Goal: Information Seeking & Learning: Find specific page/section

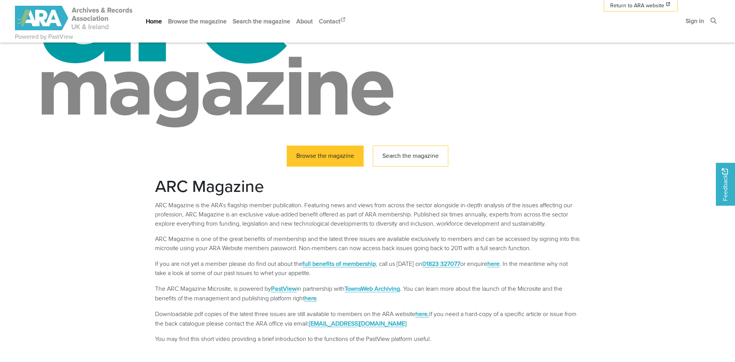
scroll to position [93, 0]
click at [301, 154] on link "Browse the magazine" at bounding box center [325, 155] width 77 height 21
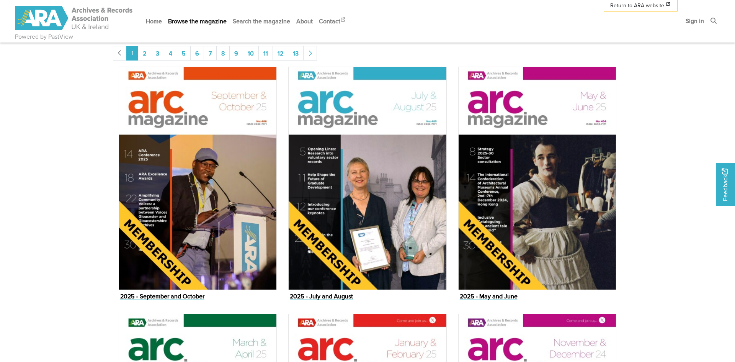
scroll to position [349, 0]
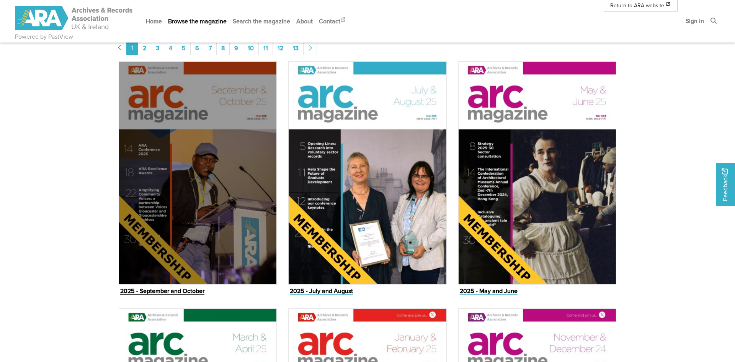
click at [138, 199] on img "Issue" at bounding box center [198, 172] width 158 height 223
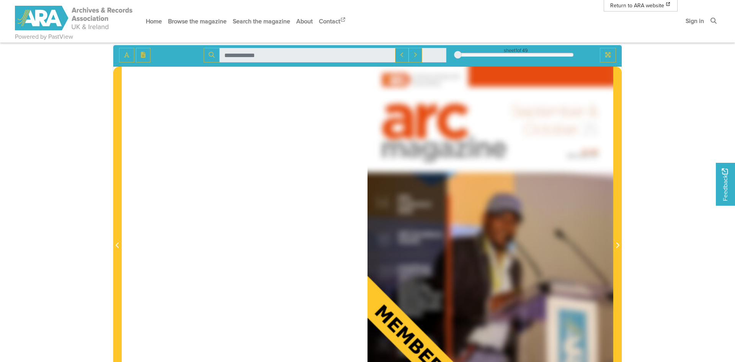
scroll to position [97, 0]
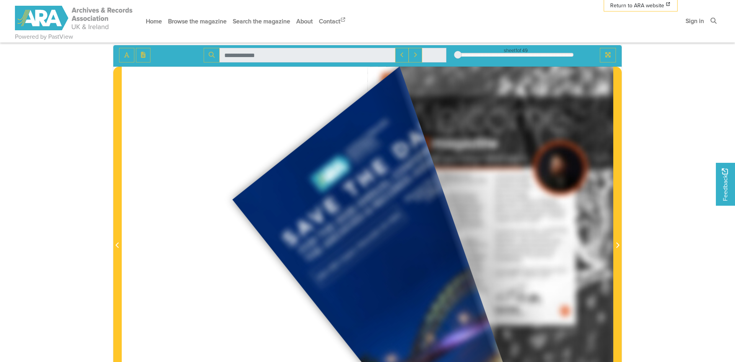
drag, startPoint x: 597, startPoint y: 78, endPoint x: 380, endPoint y: 167, distance: 234.5
click at [236, 198] on div at bounding box center [368, 241] width 492 height 348
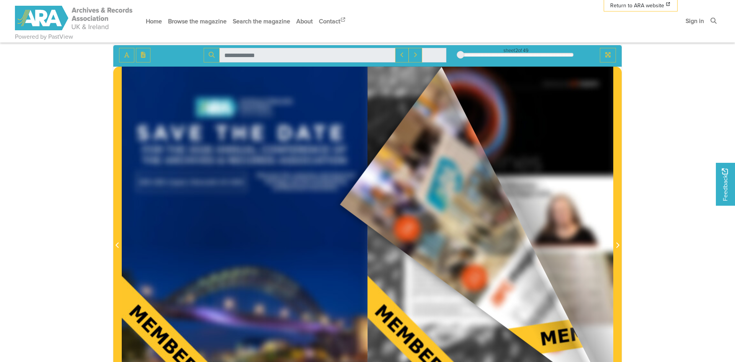
drag, startPoint x: 595, startPoint y: 98, endPoint x: 338, endPoint y: 204, distance: 278.0
click at [338, 204] on div at bounding box center [368, 241] width 492 height 348
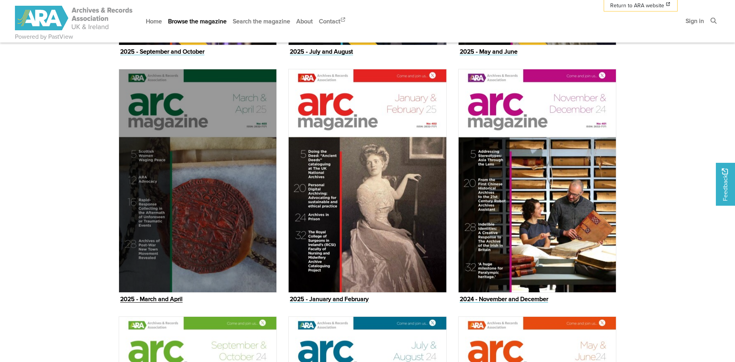
scroll to position [663, 0]
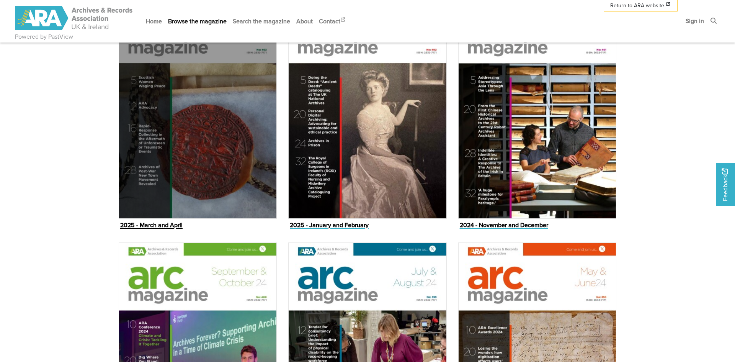
click at [183, 135] on img "Issue" at bounding box center [198, 106] width 158 height 223
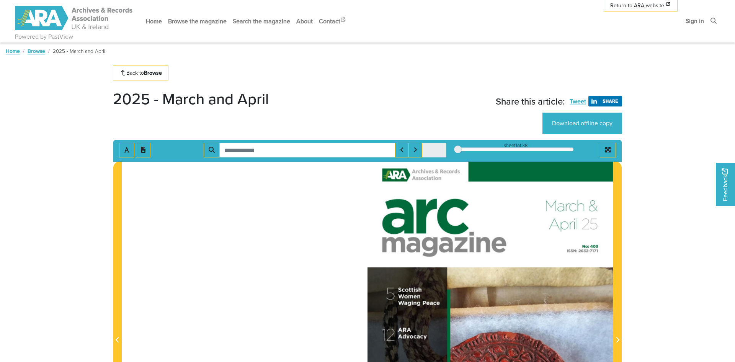
scroll to position [41, 0]
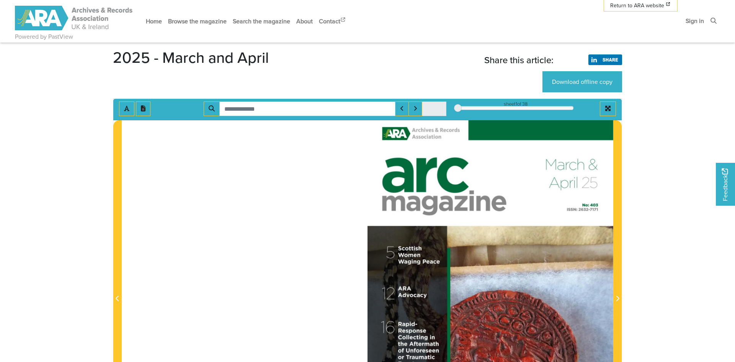
click at [239, 113] on input "Search for" at bounding box center [307, 108] width 176 height 15
type input "******"
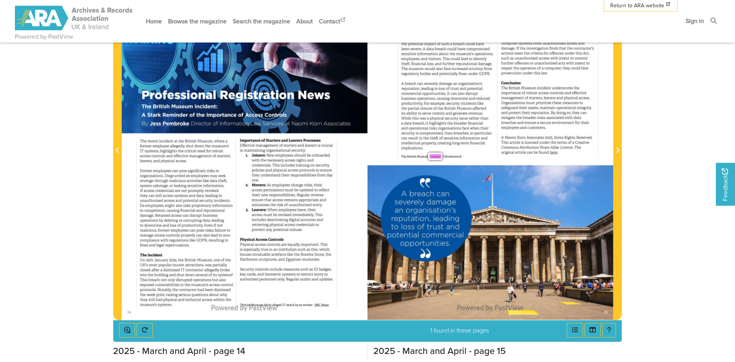
scroll to position [189, 0]
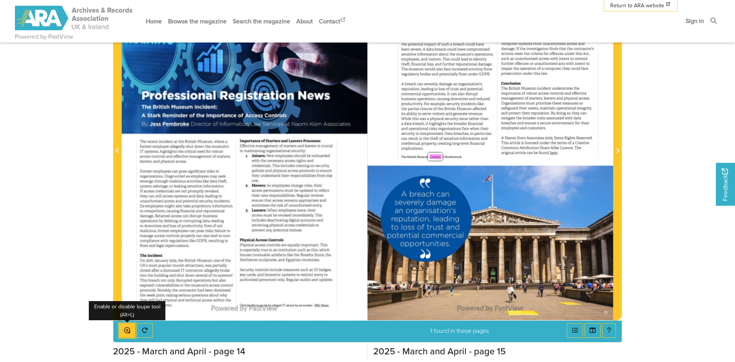
click at [129, 329] on icon "Enable or disable loupe tool (Alt+L)" at bounding box center [127, 330] width 6 height 6
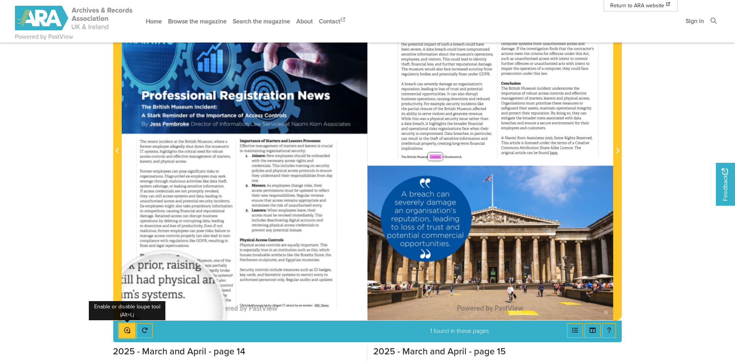
click at [128, 332] on icon "Enable or disable loupe tool (Alt+L)" at bounding box center [127, 330] width 6 height 6
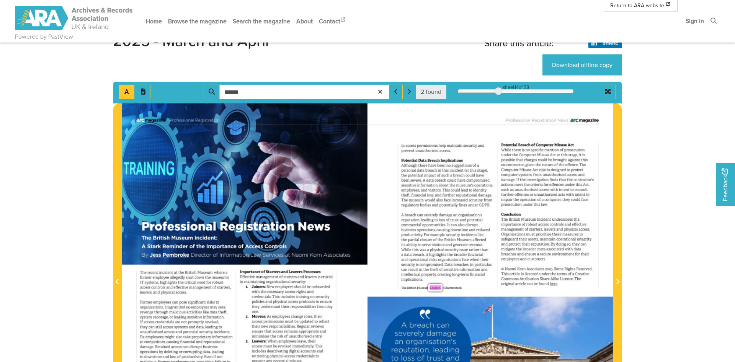
scroll to position [49, 0]
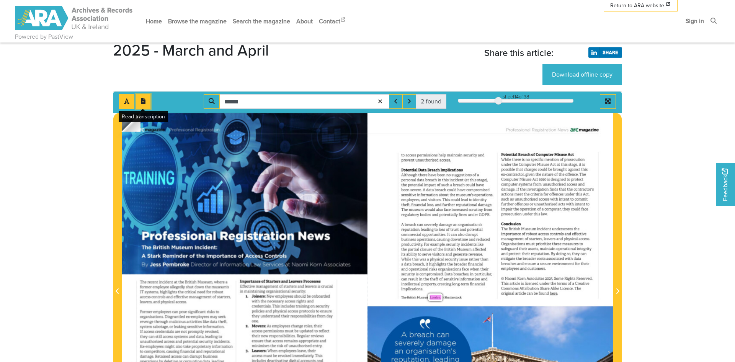
click at [147, 102] on button "Open transcription window" at bounding box center [143, 101] width 15 height 15
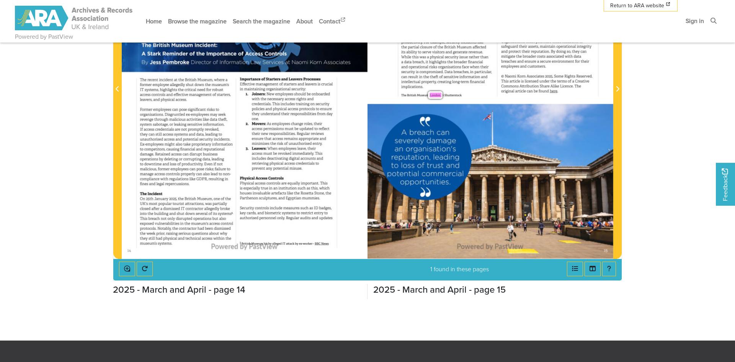
scroll to position [300, 0]
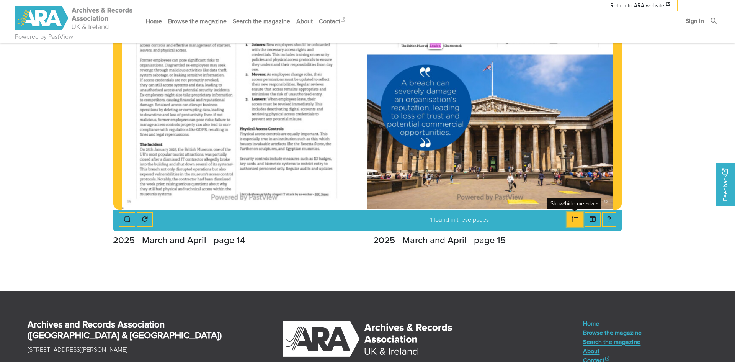
click at [575, 216] on icon "Open metadata window" at bounding box center [575, 218] width 6 height 5
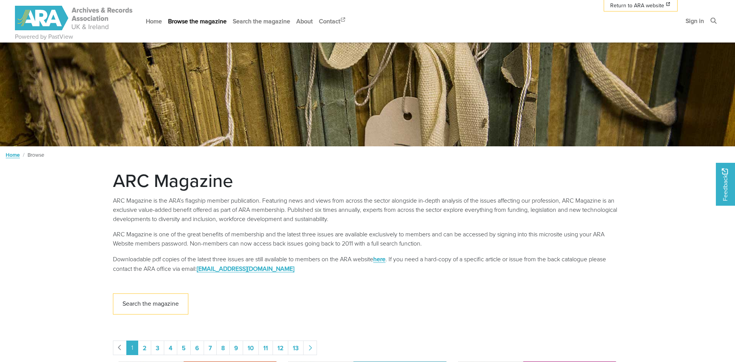
scroll to position [156, 0]
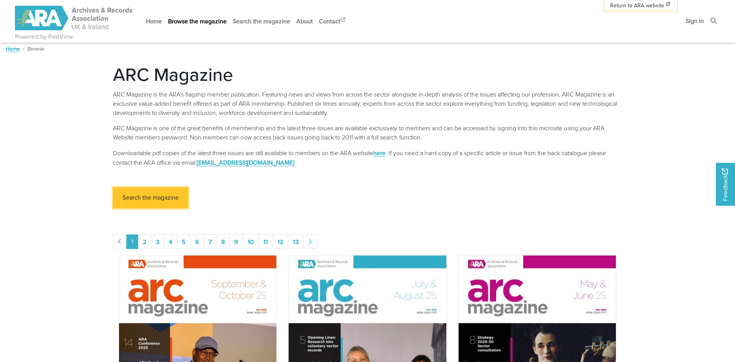
click at [149, 200] on link "Search the magazine" at bounding box center [150, 197] width 75 height 21
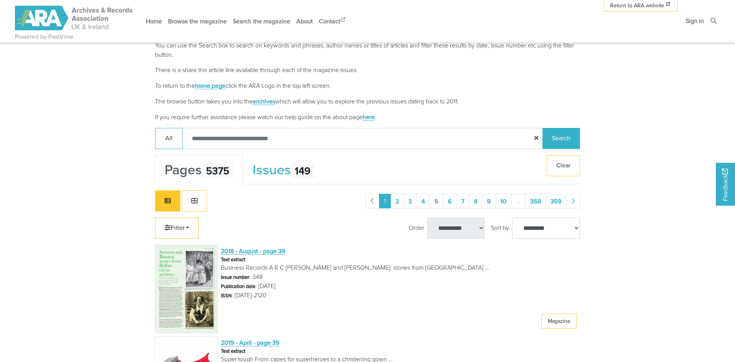
scroll to position [205, 0]
click at [193, 223] on link "Filter" at bounding box center [177, 227] width 44 height 21
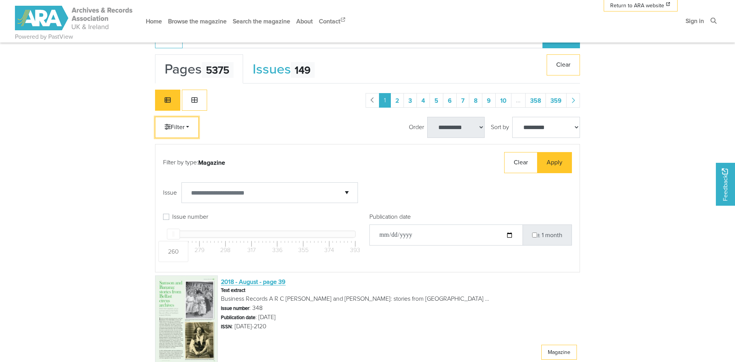
scroll to position [326, 0]
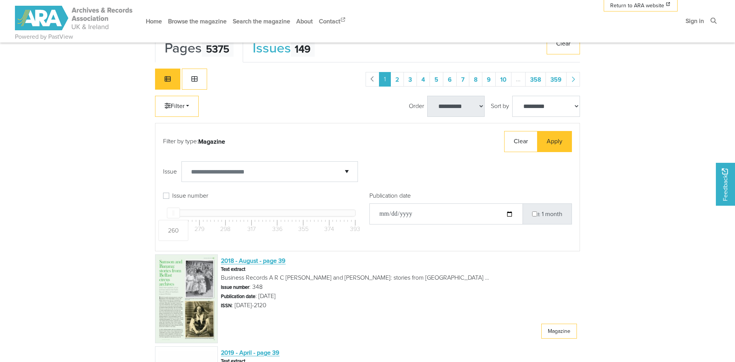
click at [172, 195] on label "Issue number" at bounding box center [190, 195] width 36 height 9
drag, startPoint x: 175, startPoint y: 213, endPoint x: 220, endPoint y: 212, distance: 45.2
click at [220, 212] on div "294" at bounding box center [220, 213] width 13 height 11
click at [172, 196] on label "Issue number" at bounding box center [190, 195] width 36 height 9
